Goal: Information Seeking & Learning: Check status

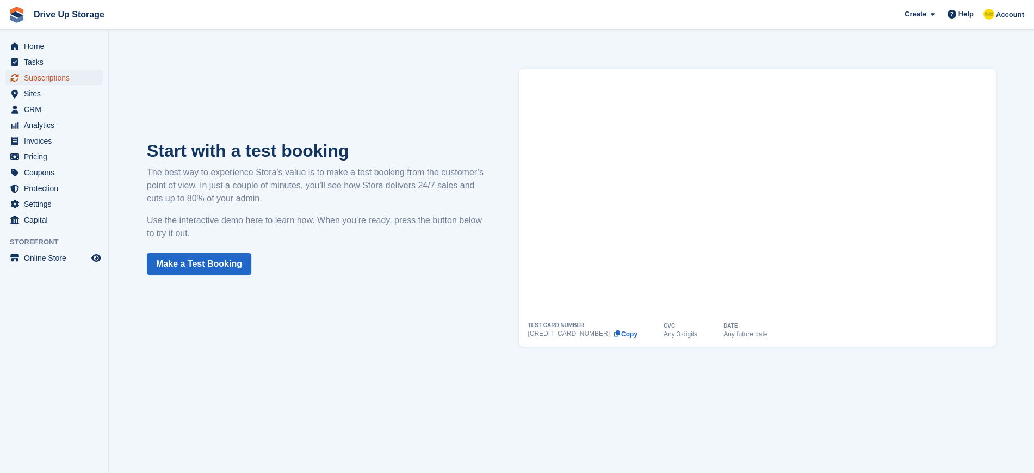
click at [40, 75] on span "Subscriptions" at bounding box center [56, 77] width 65 height 15
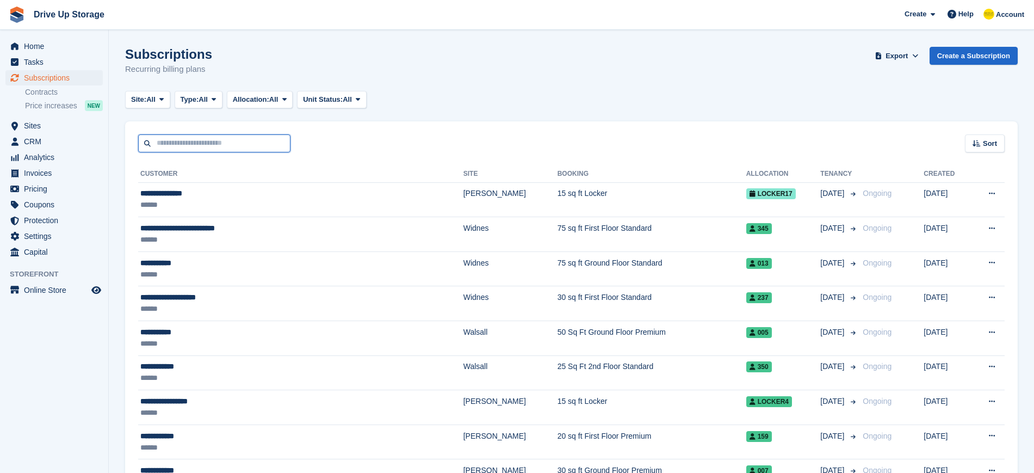
click at [196, 142] on input "text" at bounding box center [214, 143] width 152 height 18
type input "***"
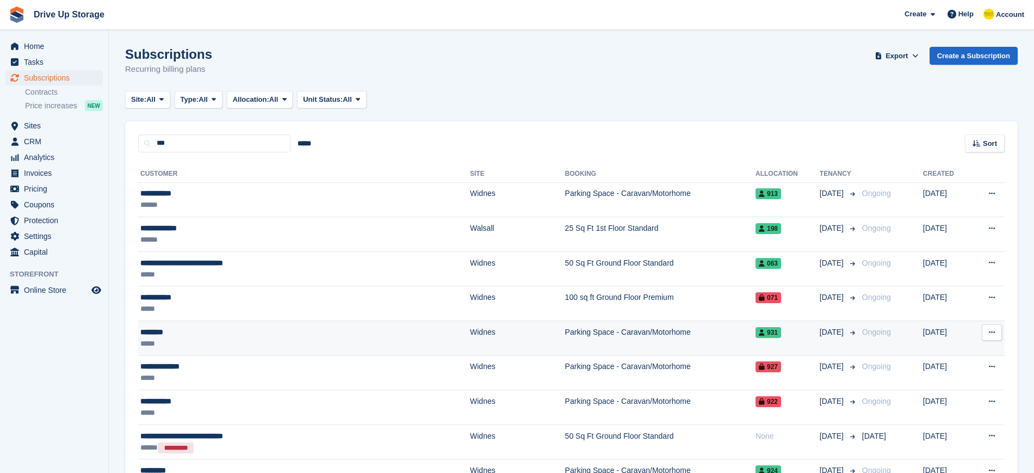
click at [160, 336] on div "********" at bounding box center [248, 331] width 217 height 11
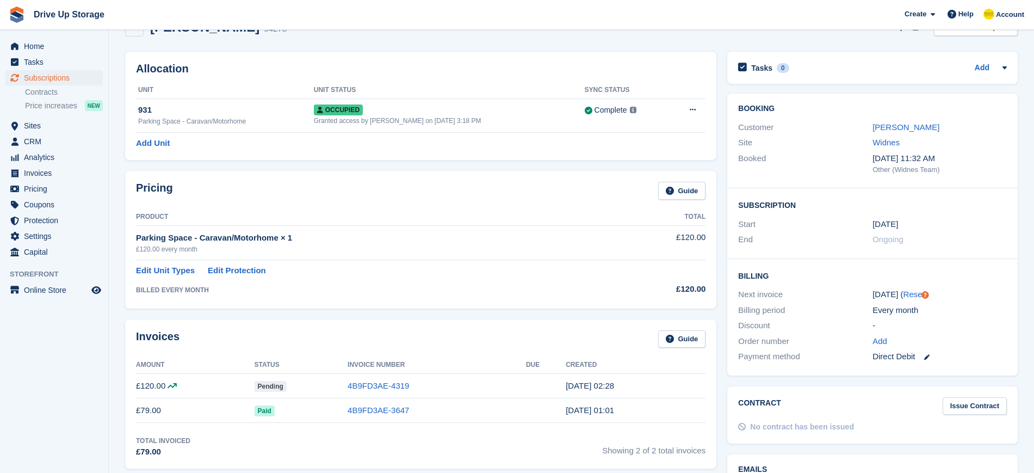
scroll to position [25, 0]
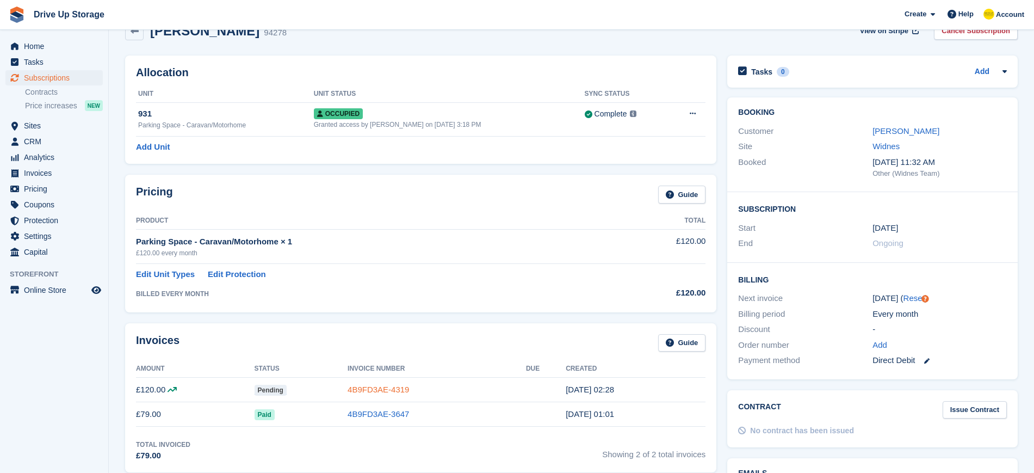
click at [400, 387] on link "4B9FD3AE-4319" at bounding box center [378, 389] width 61 height 9
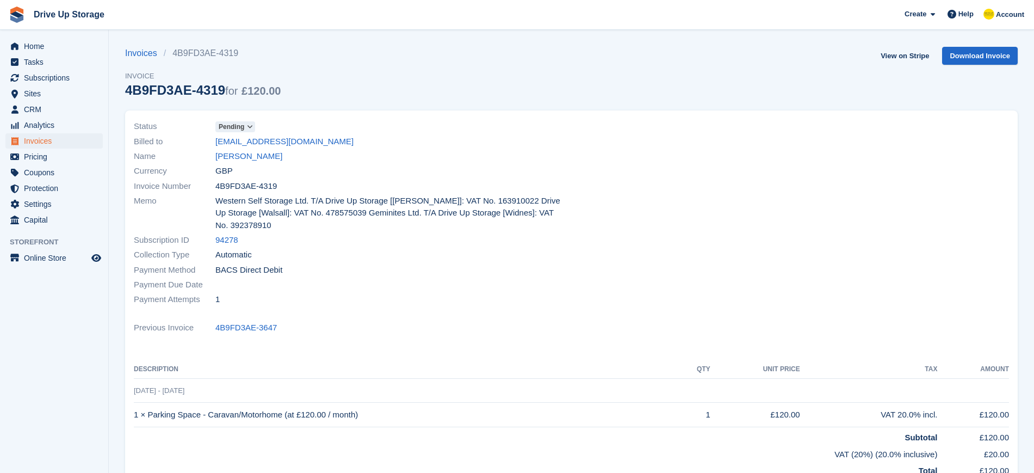
click at [250, 124] on icon at bounding box center [250, 127] width 6 height 7
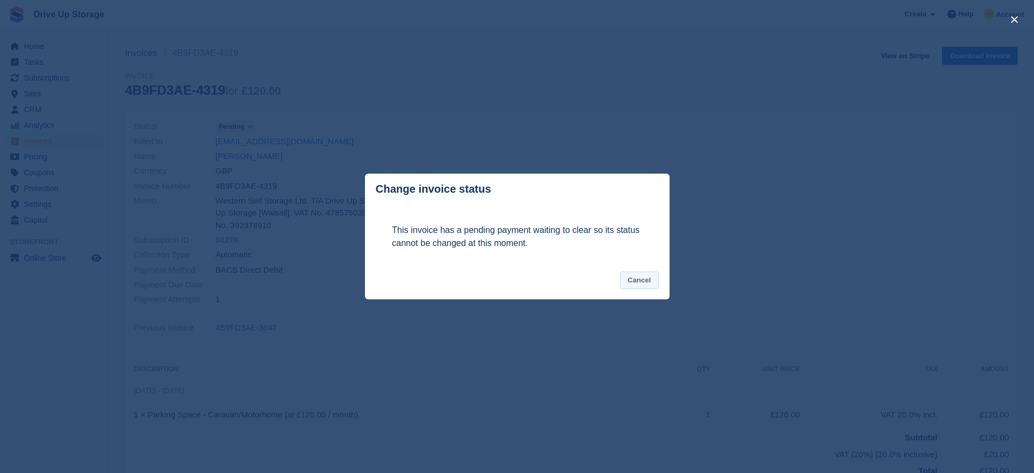
click at [639, 284] on button "Cancel" at bounding box center [639, 281] width 39 height 18
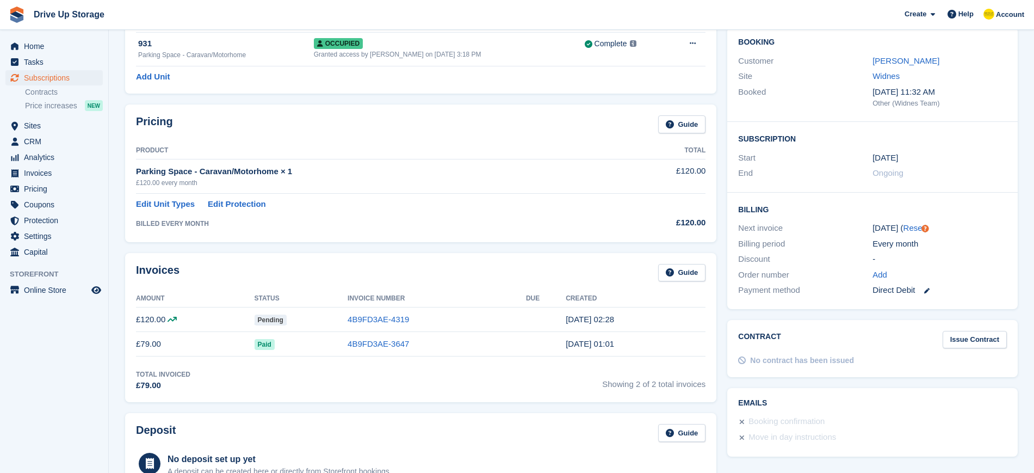
scroll to position [86, 0]
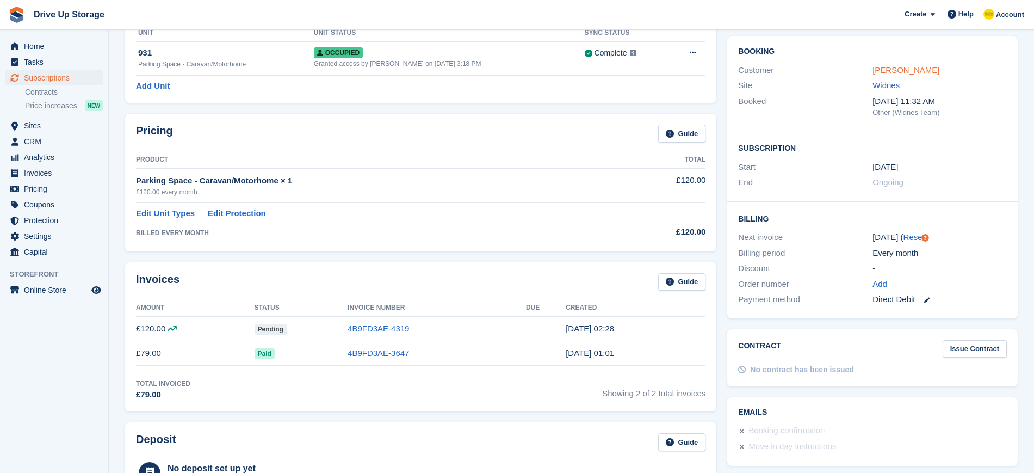
click at [899, 71] on link "[PERSON_NAME]" at bounding box center [906, 69] width 67 height 9
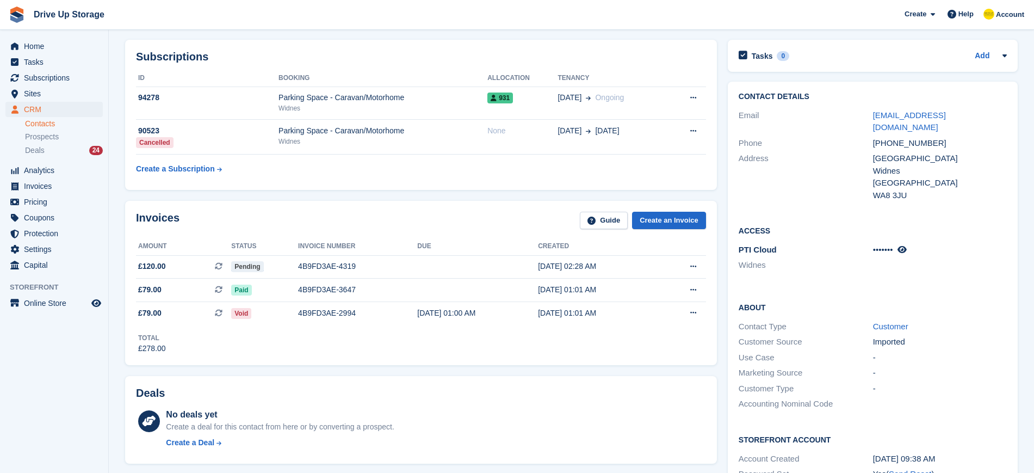
scroll to position [26, 0]
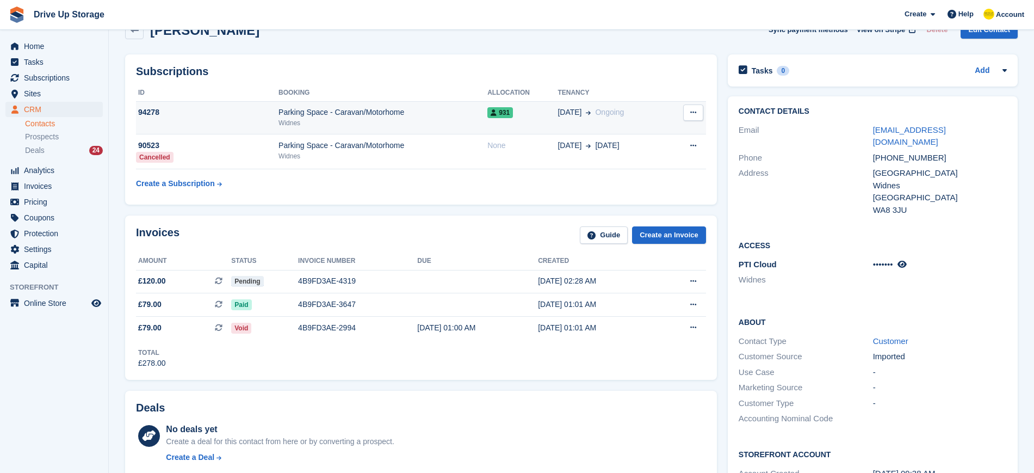
click at [335, 112] on div "Parking Space - Caravan/Motorhome" at bounding box center [383, 112] width 209 height 11
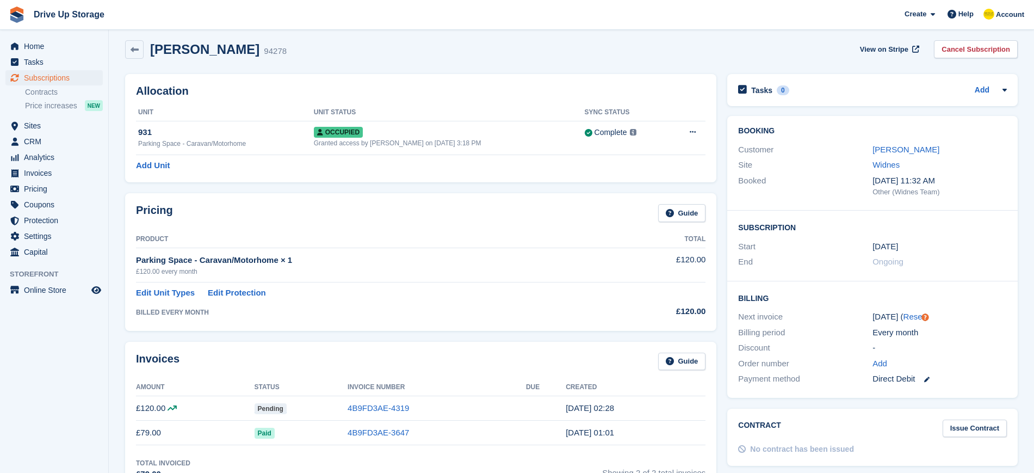
scroll to position [39, 0]
